Goal: Complete application form

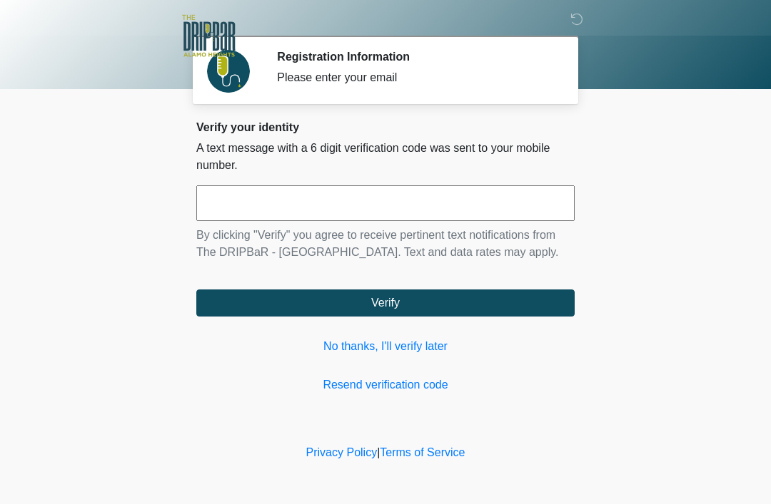
click at [280, 204] on input "text" at bounding box center [385, 204] width 378 height 36
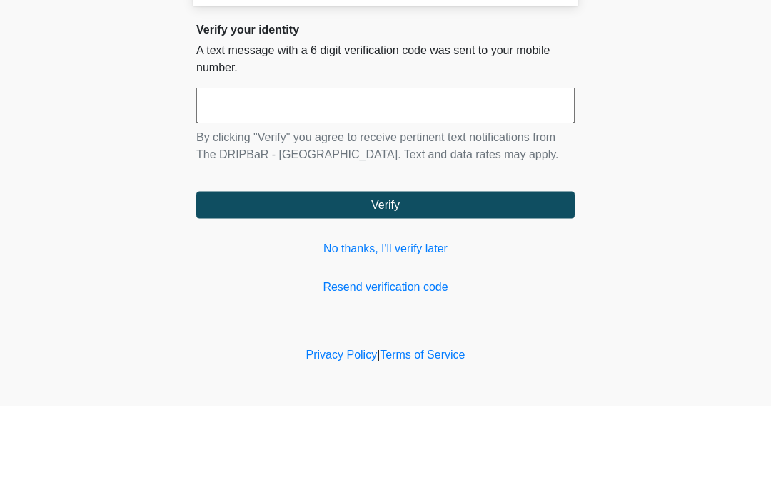
type input "*"
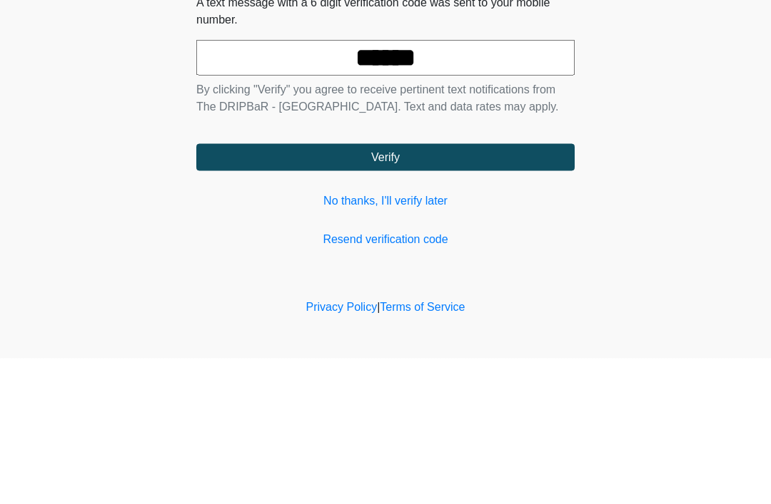
type input "******"
click at [402, 290] on button "Verify" at bounding box center [385, 303] width 378 height 27
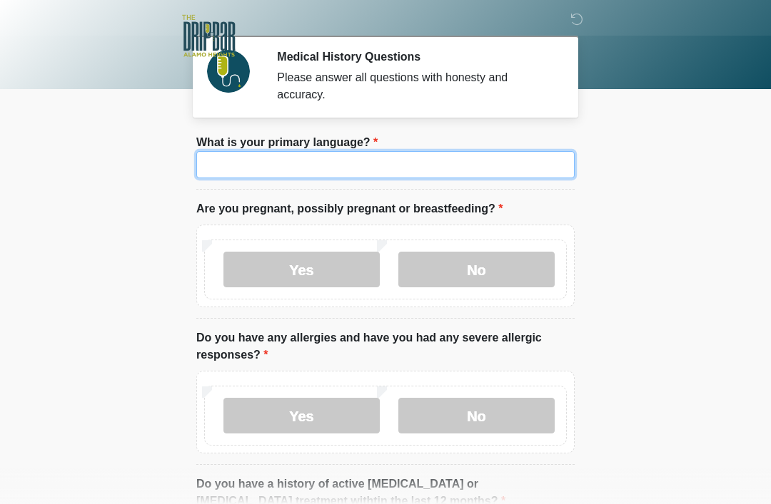
click at [378, 162] on input "What is your primary language?" at bounding box center [385, 164] width 378 height 27
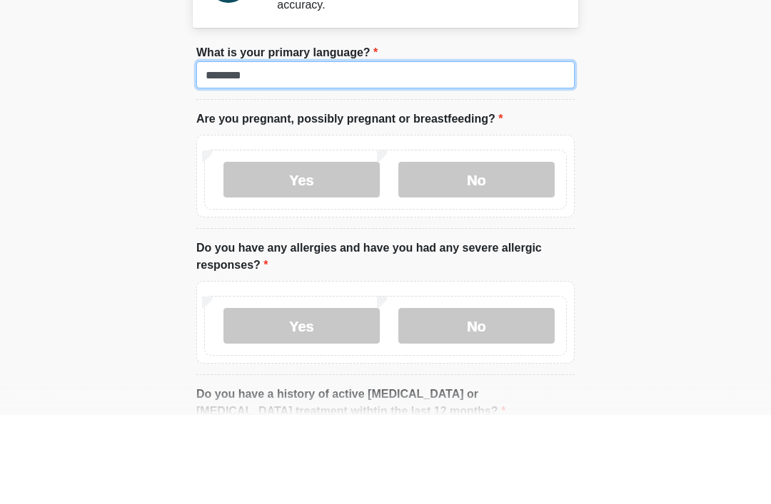
type input "*******"
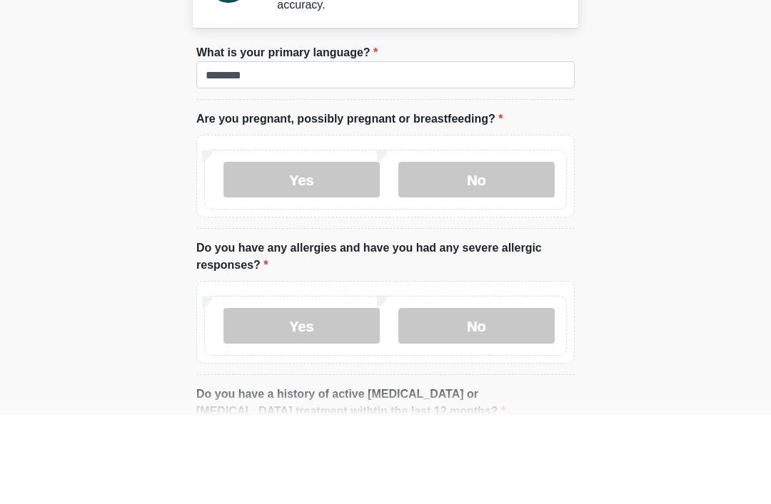
click at [489, 252] on label "No" at bounding box center [476, 270] width 156 height 36
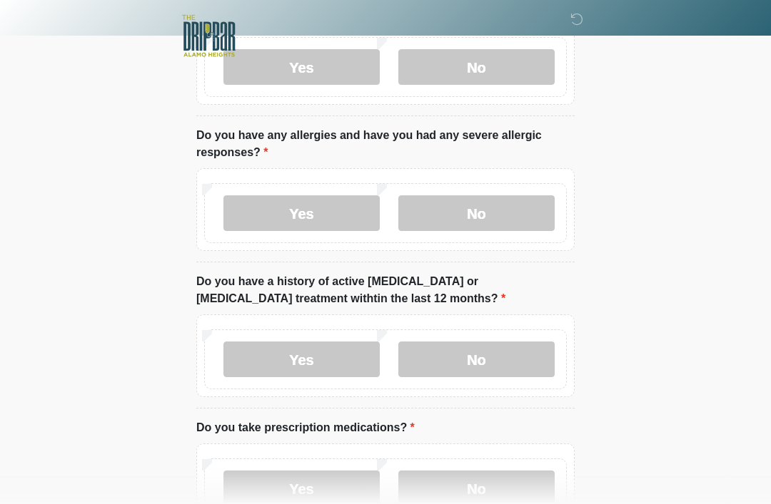
scroll to position [206, 0]
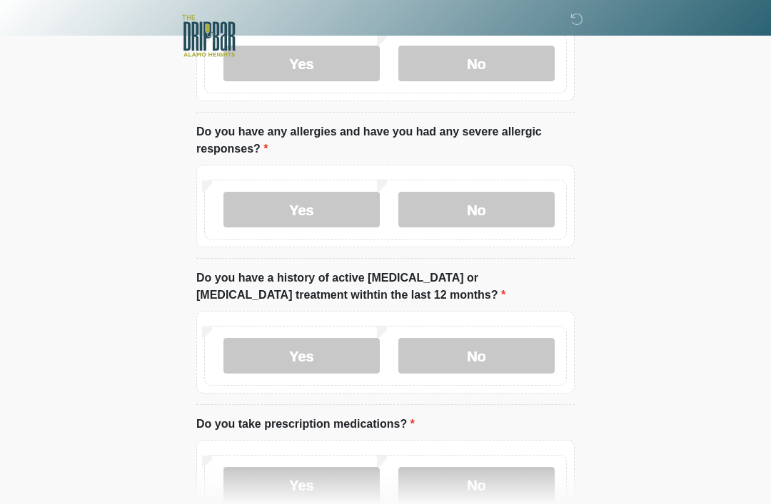
click at [487, 211] on label "No" at bounding box center [476, 210] width 156 height 36
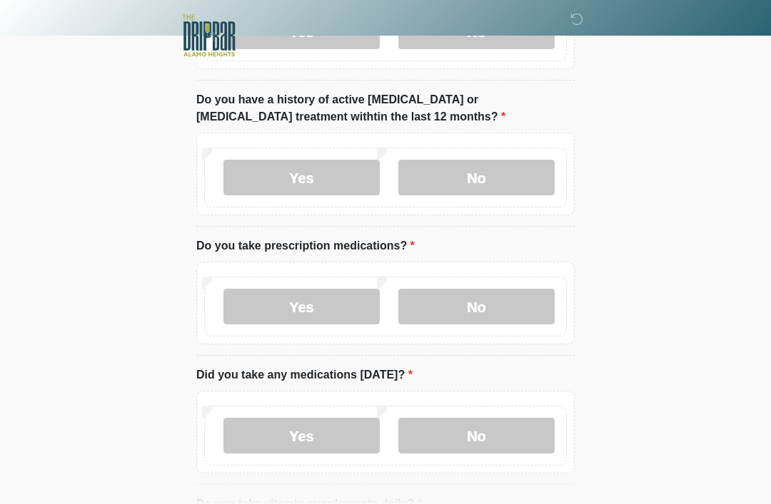
scroll to position [385, 0]
click at [483, 185] on label "No" at bounding box center [476, 178] width 156 height 36
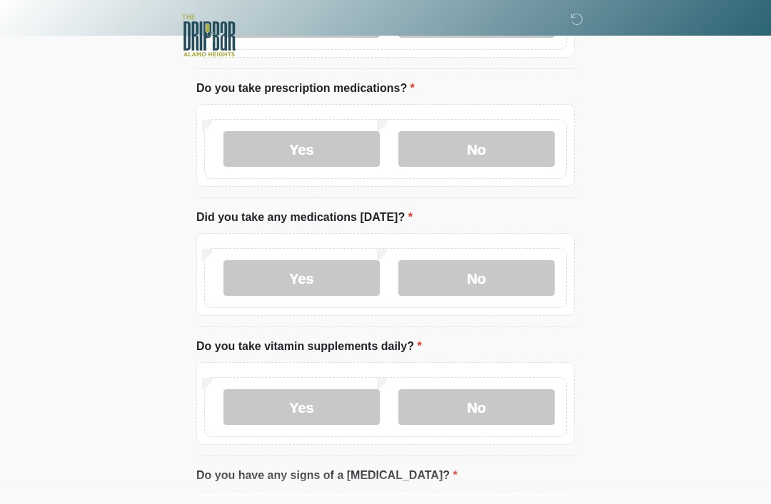
scroll to position [542, 0]
click at [476, 150] on label "No" at bounding box center [476, 149] width 156 height 36
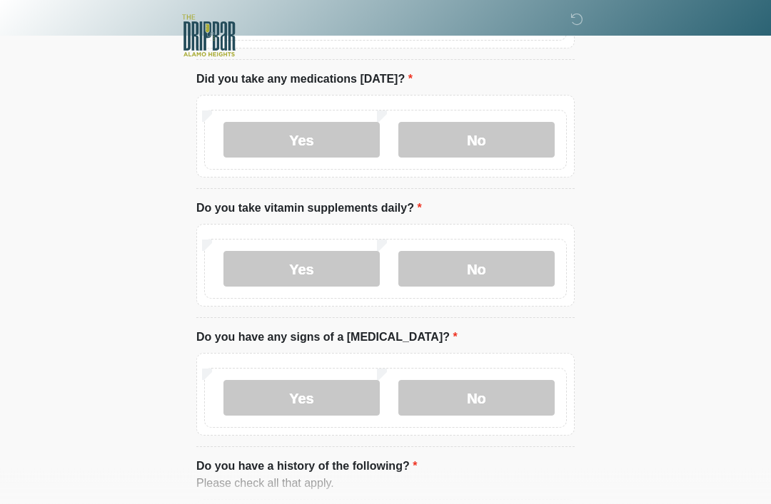
scroll to position [681, 0]
click at [486, 141] on label "No" at bounding box center [476, 140] width 156 height 36
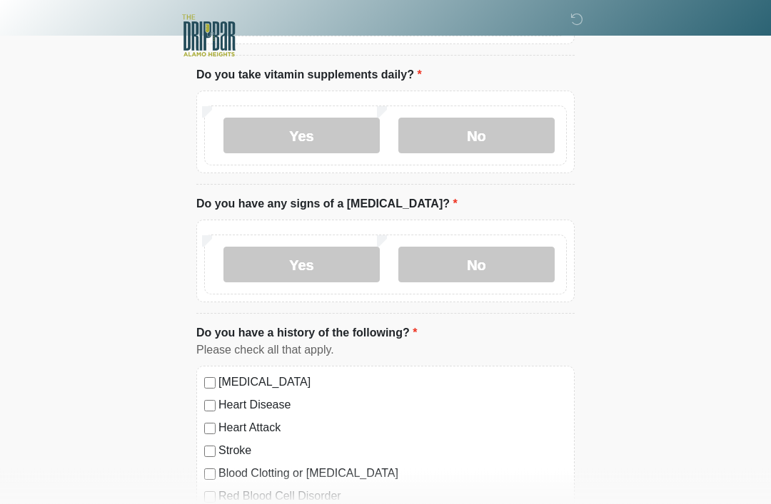
scroll to position [814, 0]
click at [340, 141] on label "Yes" at bounding box center [301, 136] width 156 height 36
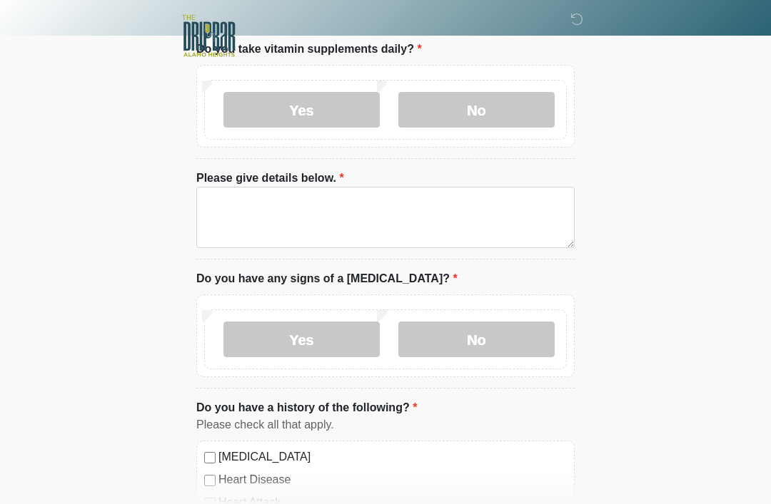
scroll to position [847, 0]
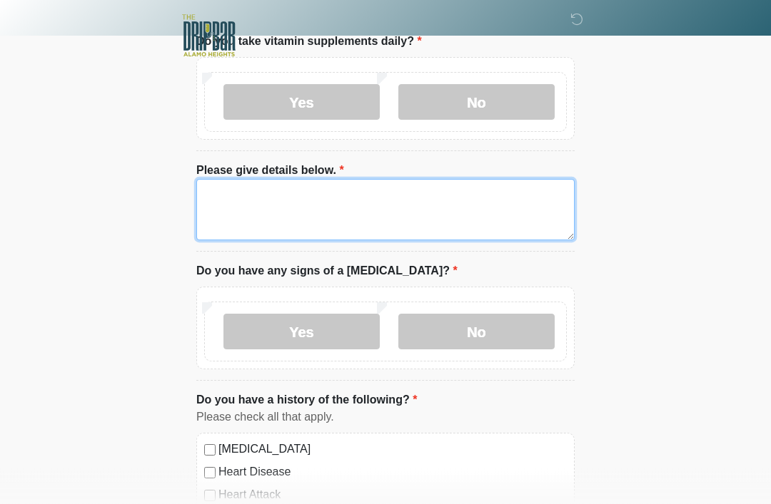
click at [330, 201] on textarea "Please give details below." at bounding box center [385, 210] width 378 height 61
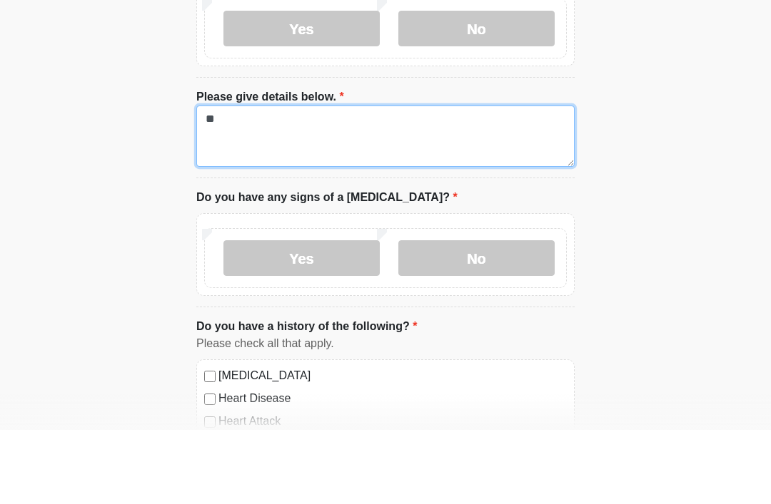
type textarea "*"
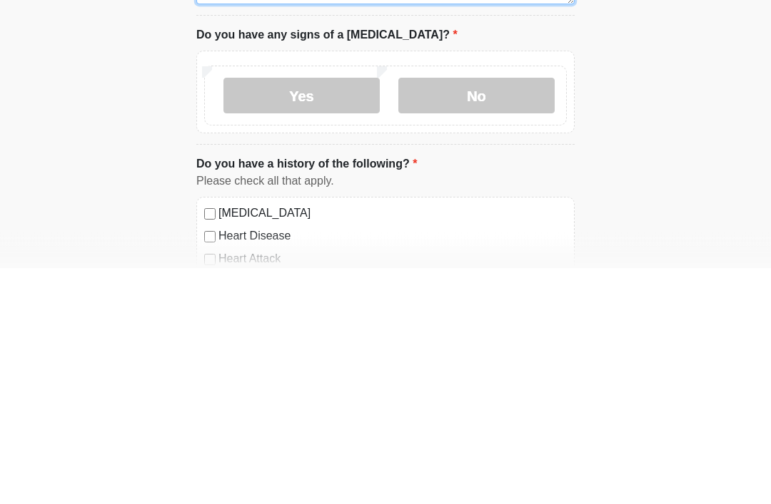
type textarea "*********"
click at [482, 315] on label "No" at bounding box center [476, 333] width 156 height 36
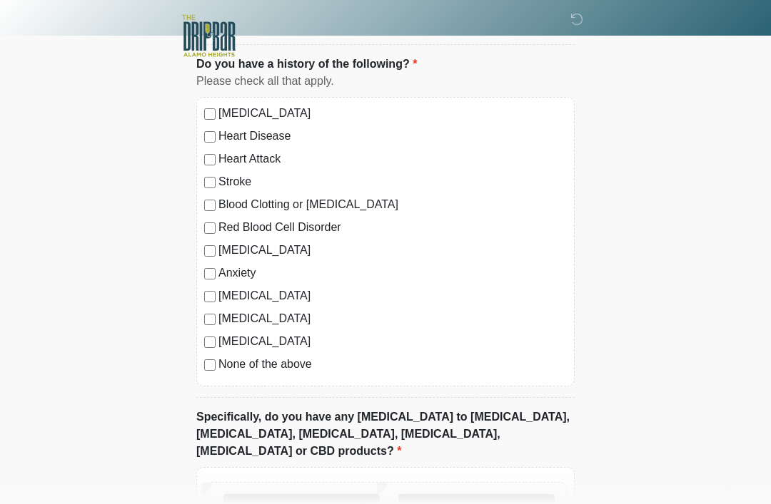
scroll to position [1290, 0]
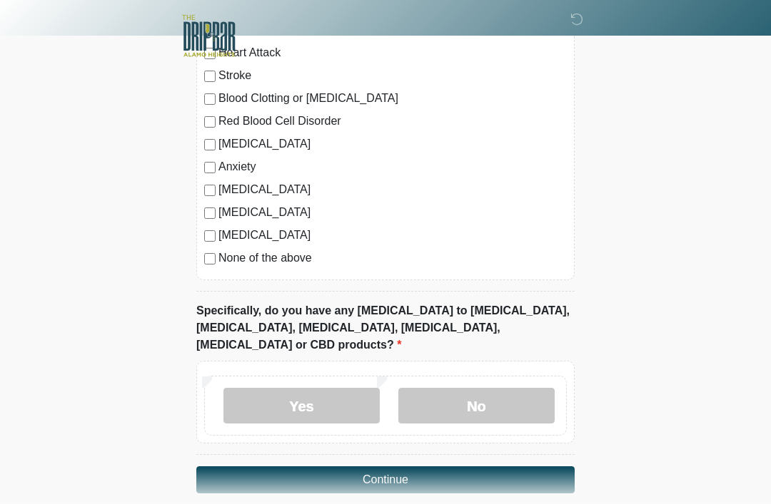
click at [475, 391] on label "No" at bounding box center [476, 406] width 156 height 36
click at [402, 467] on button "Continue" at bounding box center [385, 480] width 378 height 27
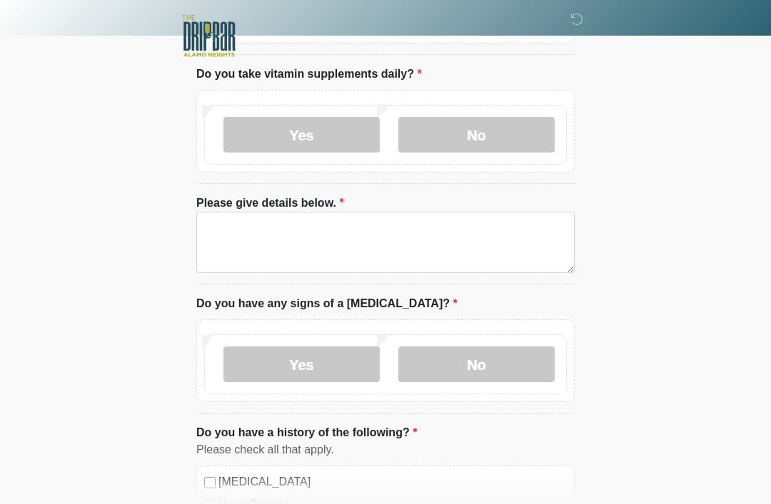
scroll to position [0, 0]
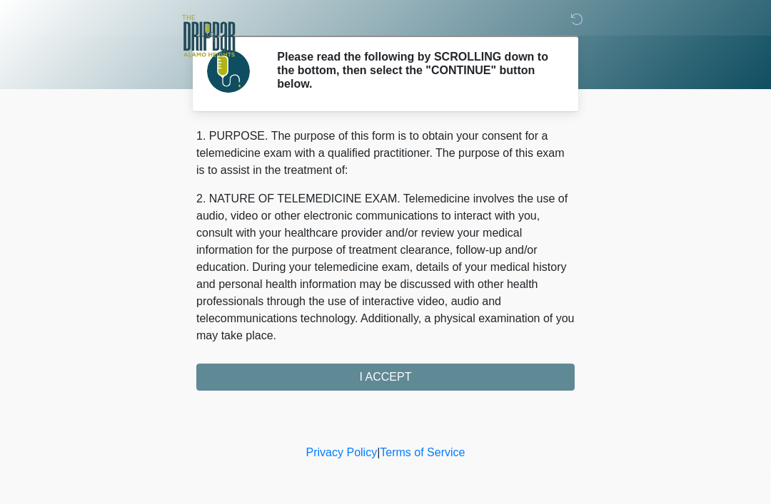
click at [447, 379] on div "1. PURPOSE. The purpose of this form is to obtain your consent for a telemedici…" at bounding box center [385, 259] width 378 height 263
click at [392, 380] on div "1. PURPOSE. The purpose of this form is to obtain your consent for a telemedici…" at bounding box center [385, 259] width 378 height 263
click at [400, 382] on div "1. PURPOSE. The purpose of this form is to obtain your consent for a telemedici…" at bounding box center [385, 259] width 378 height 263
click at [421, 381] on div "1. PURPOSE. The purpose of this form is to obtain your consent for a telemedici…" at bounding box center [385, 259] width 378 height 263
click at [335, 458] on link "Privacy Policy" at bounding box center [341, 453] width 71 height 12
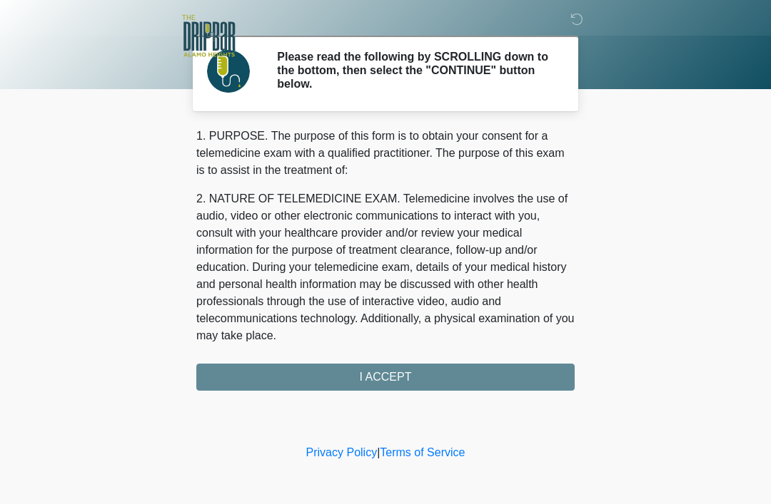
click at [406, 381] on div "1. PURPOSE. The purpose of this form is to obtain your consent for a telemedici…" at bounding box center [385, 259] width 378 height 263
click at [395, 378] on div "1. PURPOSE. The purpose of this form is to obtain your consent for a telemedici…" at bounding box center [385, 259] width 378 height 263
click at [416, 381] on div "1. PURPOSE. The purpose of this form is to obtain your consent for a telemedici…" at bounding box center [385, 259] width 378 height 263
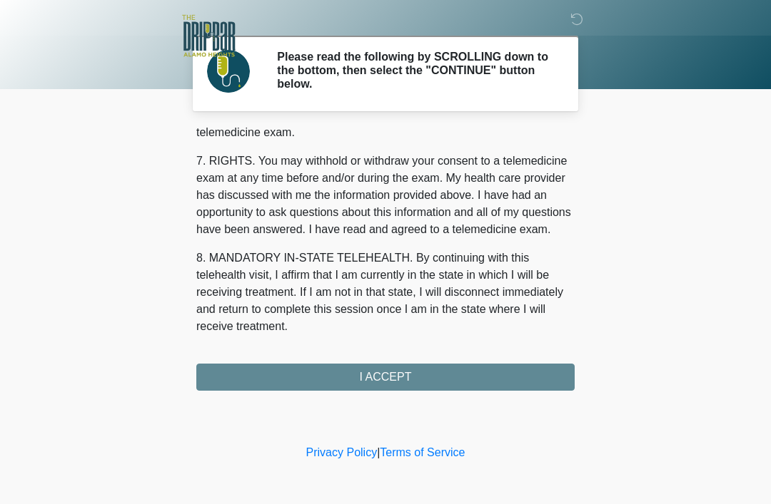
scroll to position [626, 0]
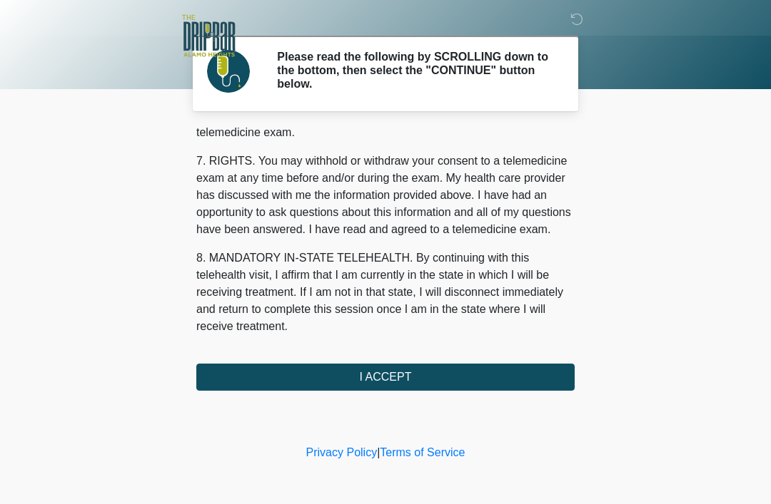
click at [440, 380] on button "I ACCEPT" at bounding box center [385, 377] width 378 height 27
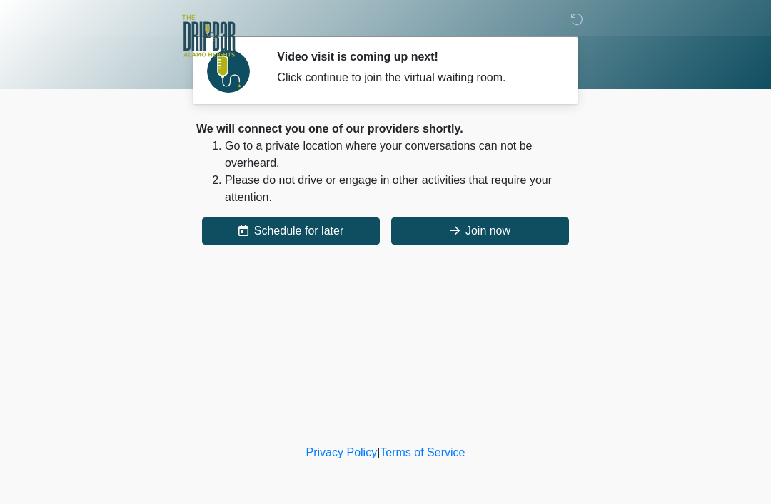
click at [500, 224] on button "Join now" at bounding box center [480, 231] width 178 height 27
